Goal: Find specific page/section

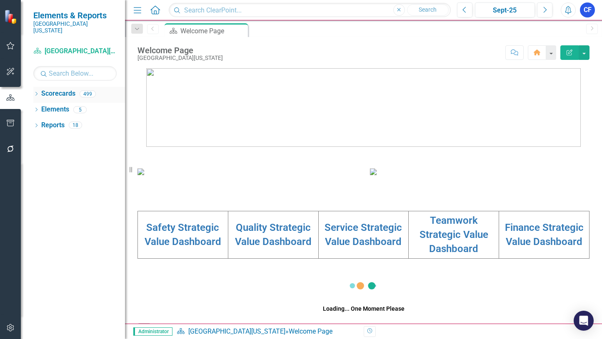
click at [36, 92] on icon "Dropdown" at bounding box center [36, 94] width 6 height 5
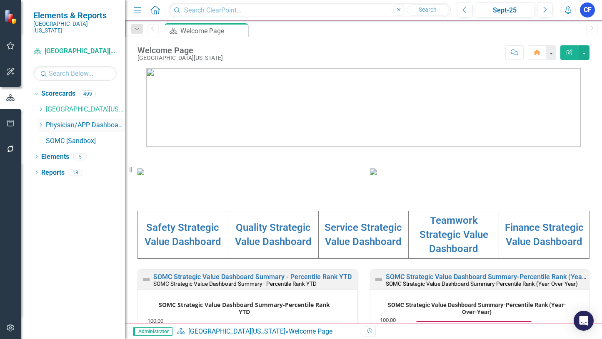
click at [75, 121] on link "Physician/APP Dashboards" at bounding box center [85, 126] width 79 height 10
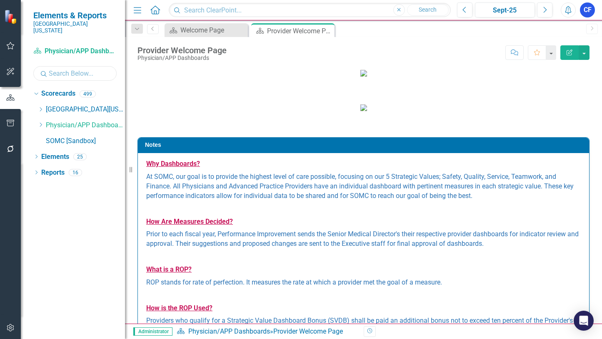
click at [79, 66] on input "text" at bounding box center [74, 73] width 83 height 15
type input "sinha"
click at [86, 137] on link "[DATE][PERSON_NAME], MD" at bounding box center [93, 142] width 62 height 10
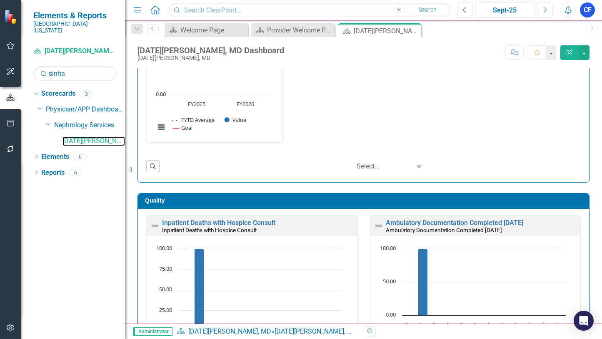
scroll to position [125, 0]
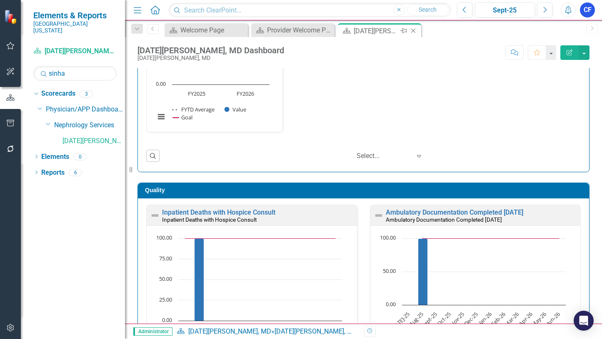
click at [414, 32] on icon "Close" at bounding box center [413, 30] width 8 height 7
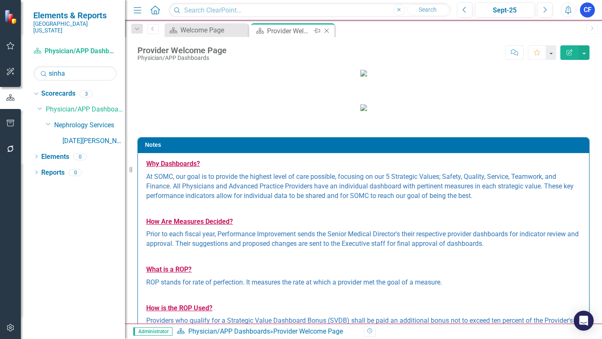
click at [327, 30] on icon "Close" at bounding box center [326, 30] width 8 height 7
